Goal: Task Accomplishment & Management: Complete application form

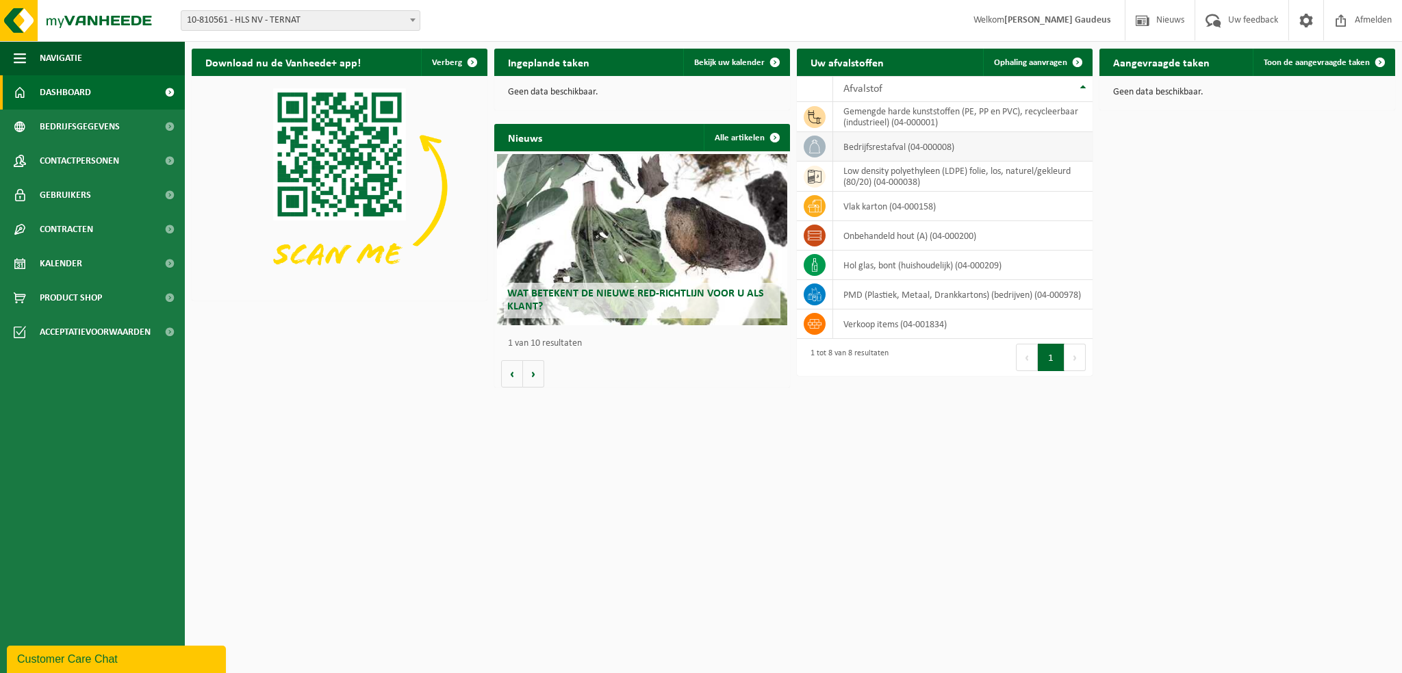
drag, startPoint x: 1024, startPoint y: 59, endPoint x: 920, endPoint y: 146, distance: 135.5
click at [1024, 59] on span "Ophaling aanvragen" at bounding box center [1030, 62] width 73 height 9
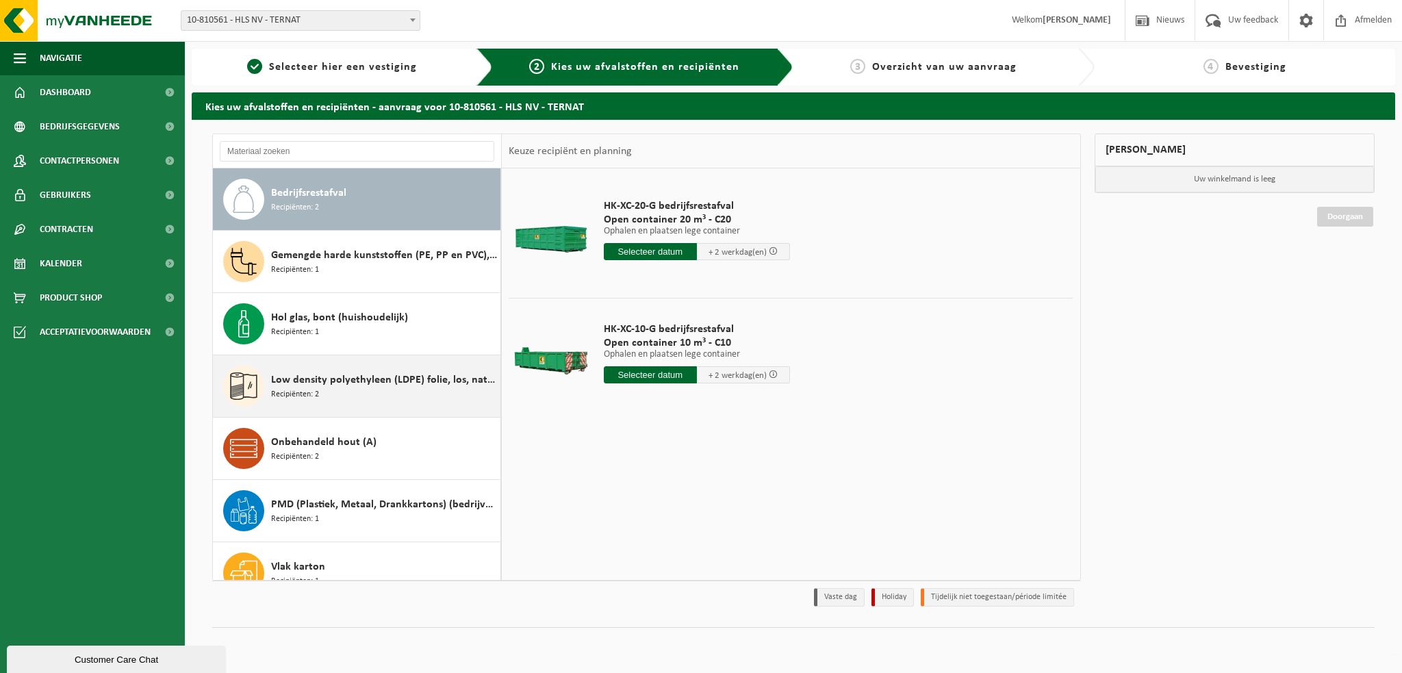
click at [339, 380] on span "Low density polyethyleen (LDPE) folie, los, naturel/gekleurd (80/20)" at bounding box center [384, 380] width 226 height 16
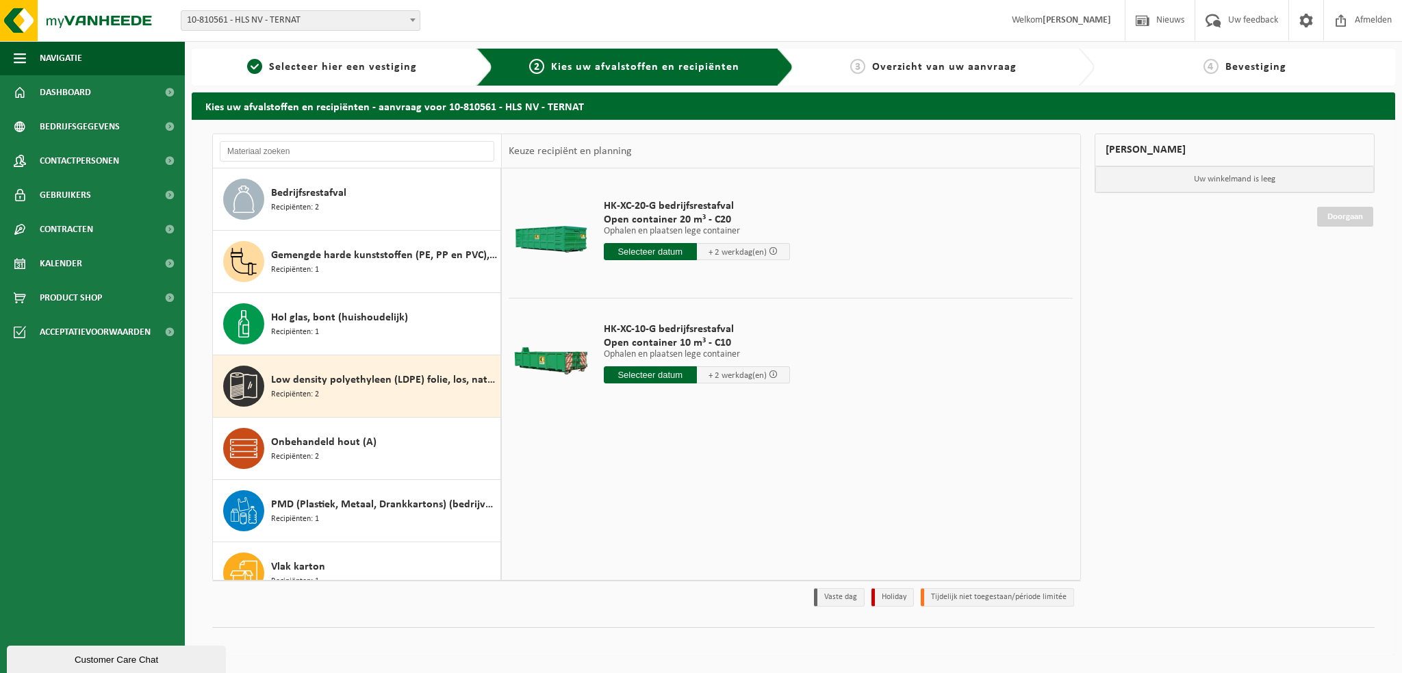
scroll to position [23, 0]
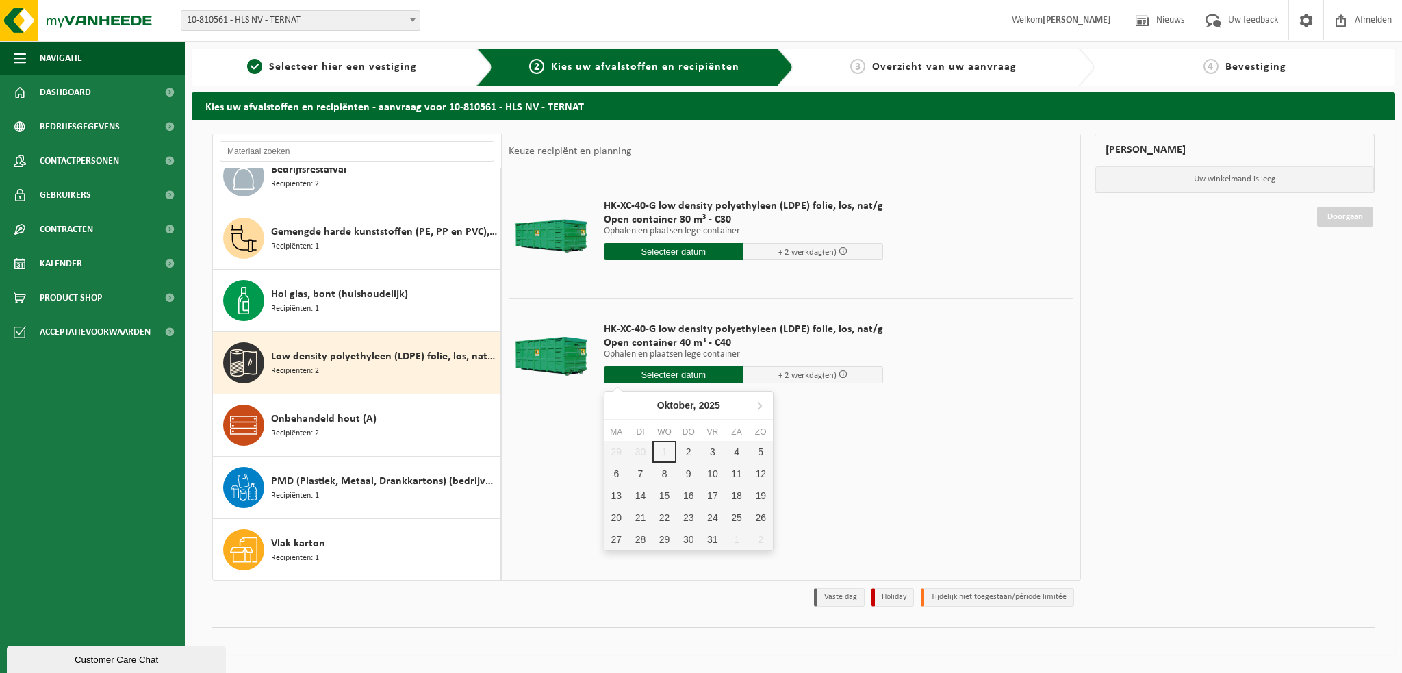
click at [664, 372] on input "text" at bounding box center [674, 374] width 140 height 17
click at [619, 476] on div "6" at bounding box center [616, 474] width 24 height 22
type input "Van [DATE]"
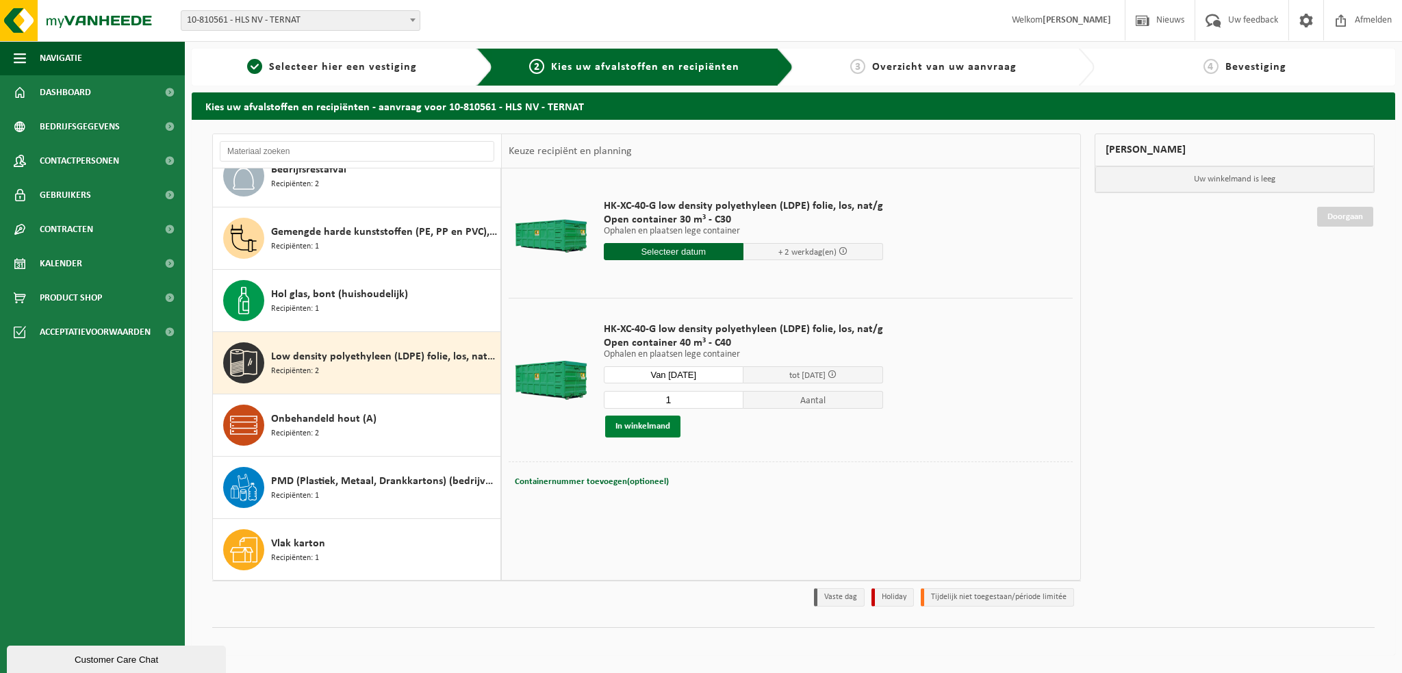
click at [645, 423] on button "In winkelmand" at bounding box center [642, 426] width 75 height 22
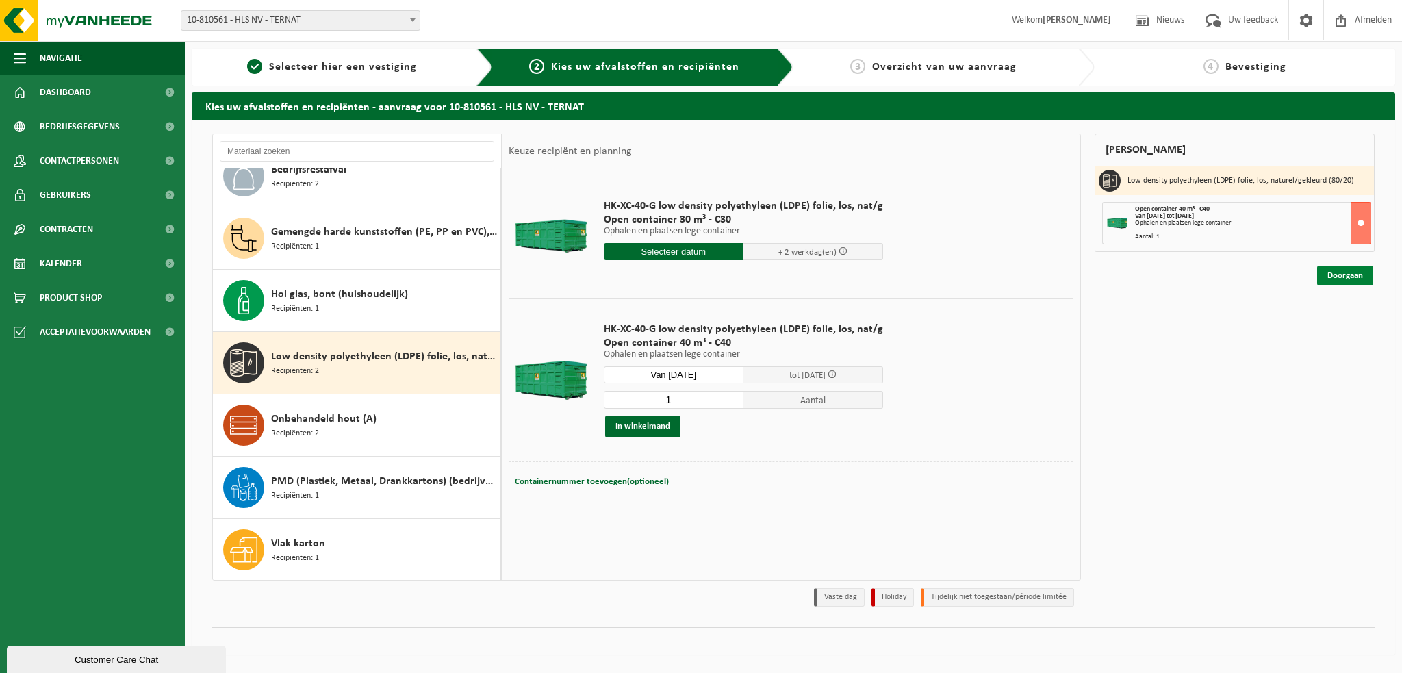
click at [1349, 274] on link "Doorgaan" at bounding box center [1345, 276] width 56 height 20
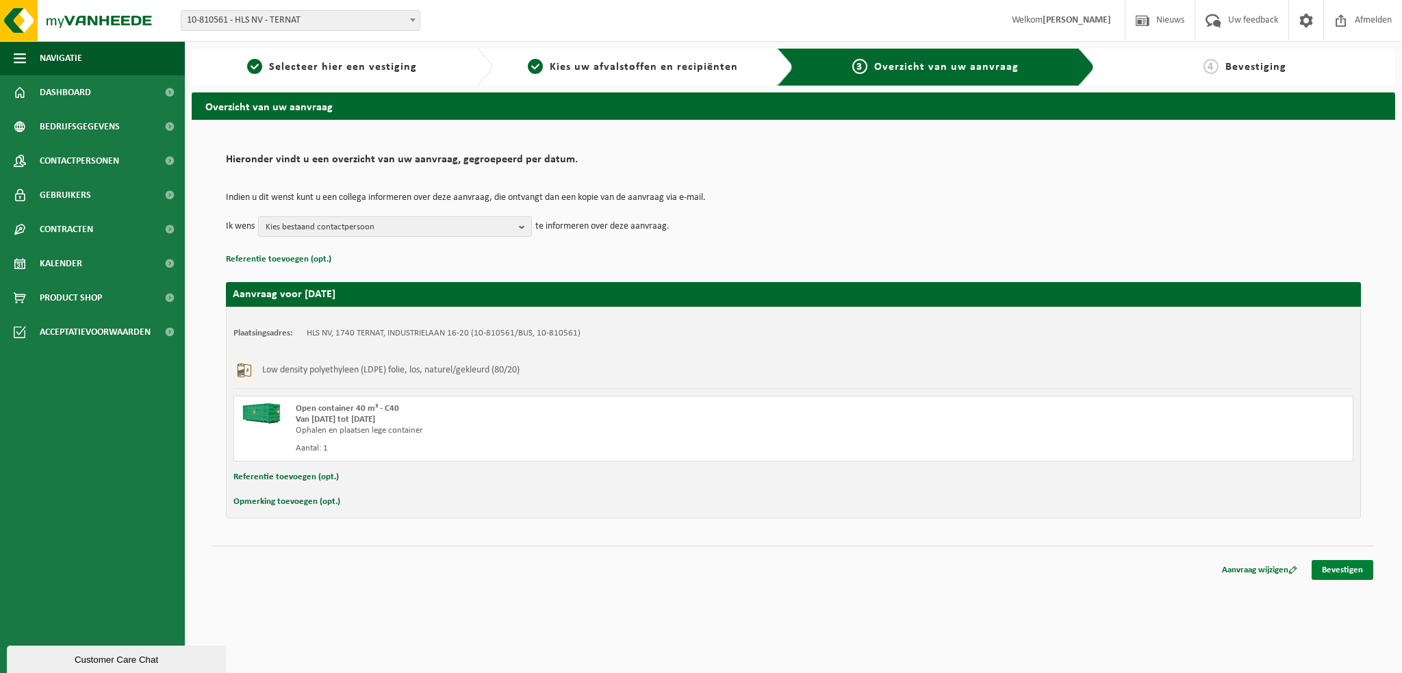
click at [1336, 568] on link "Bevestigen" at bounding box center [1342, 570] width 62 height 20
